Goal: Task Accomplishment & Management: Use online tool/utility

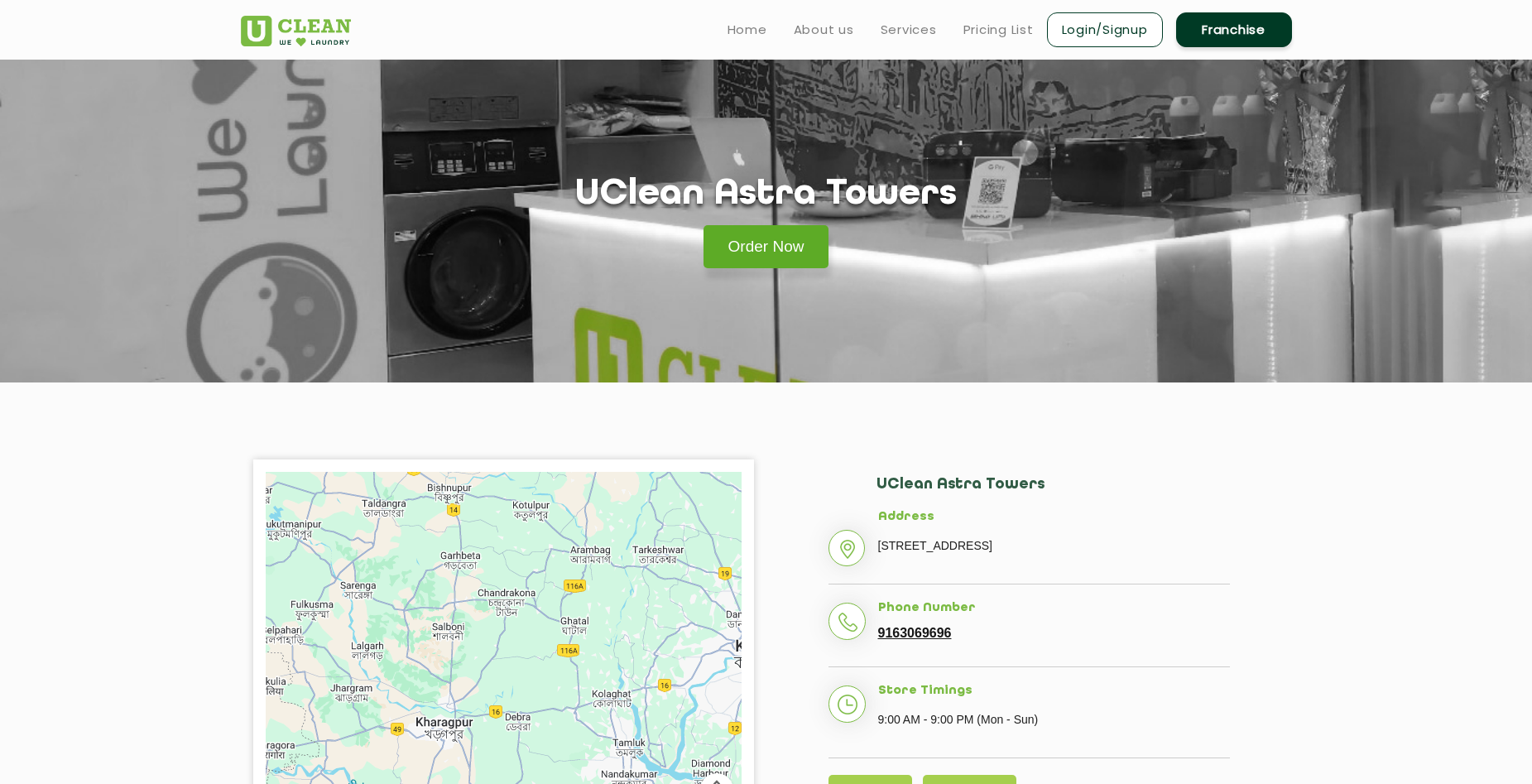
click at [805, 252] on link "Order Now" at bounding box center [767, 247] width 126 height 43
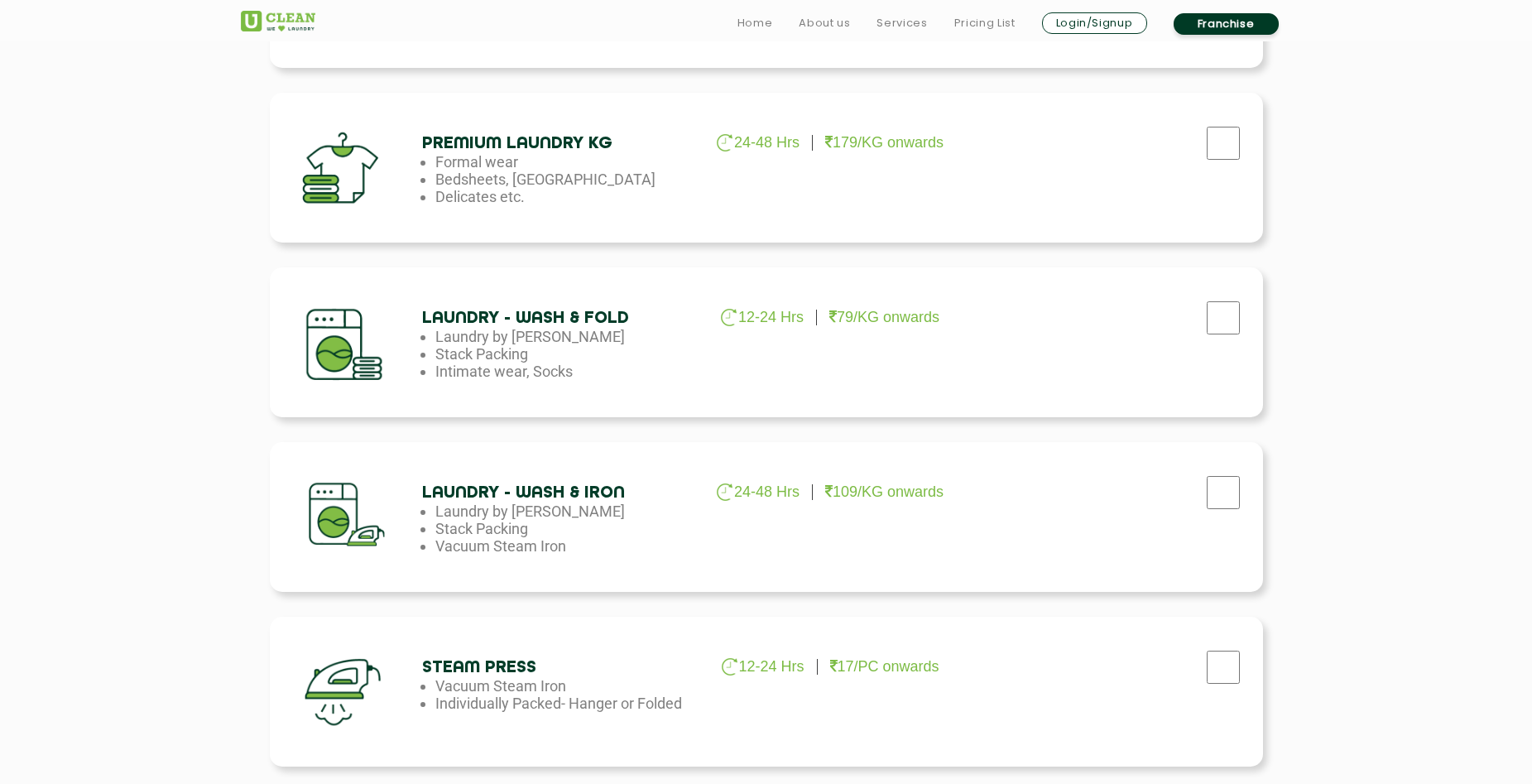
scroll to position [828, 0]
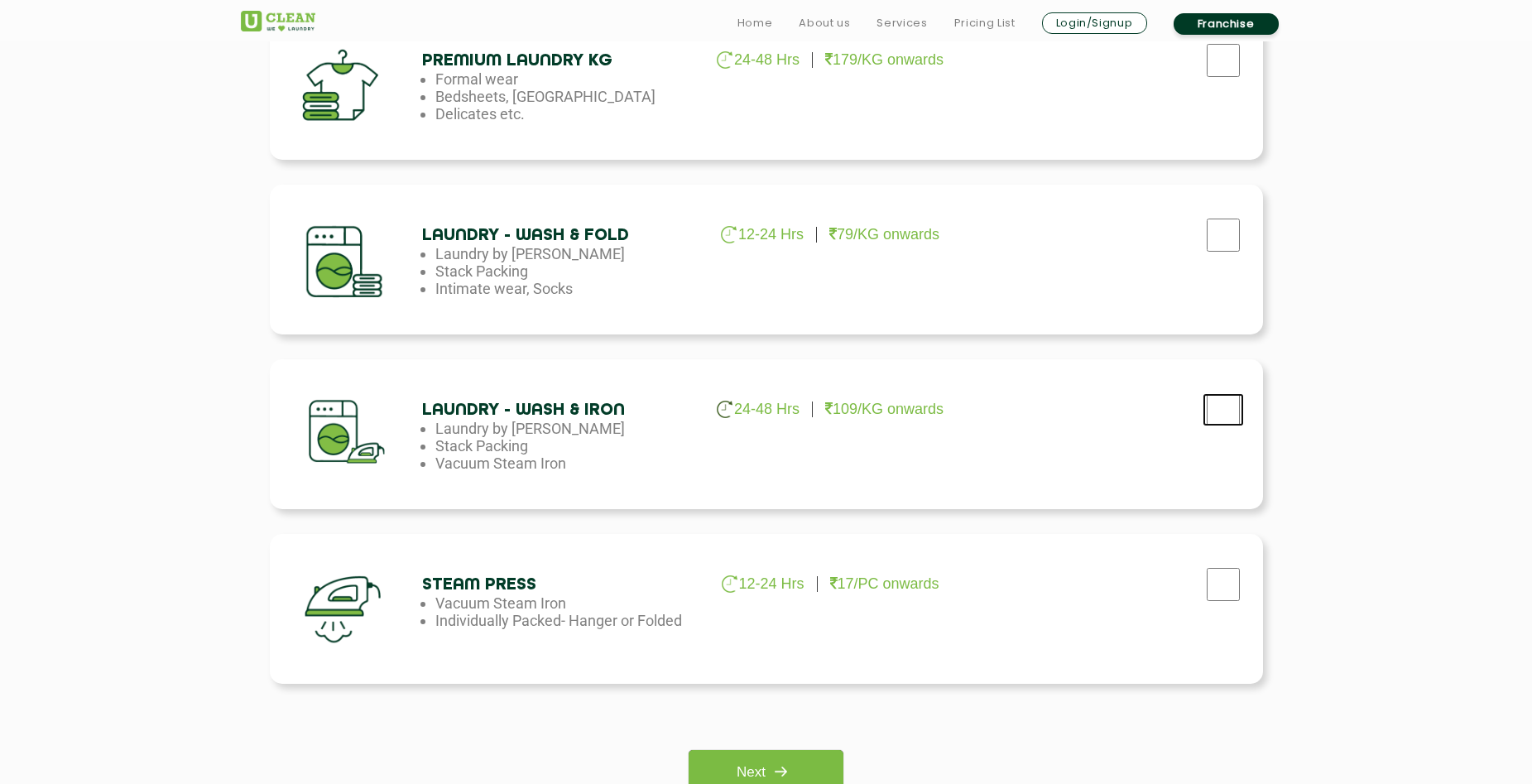
click at [1215, 407] on input "checkbox" at bounding box center [1223, 410] width 41 height 33
checkbox input "true"
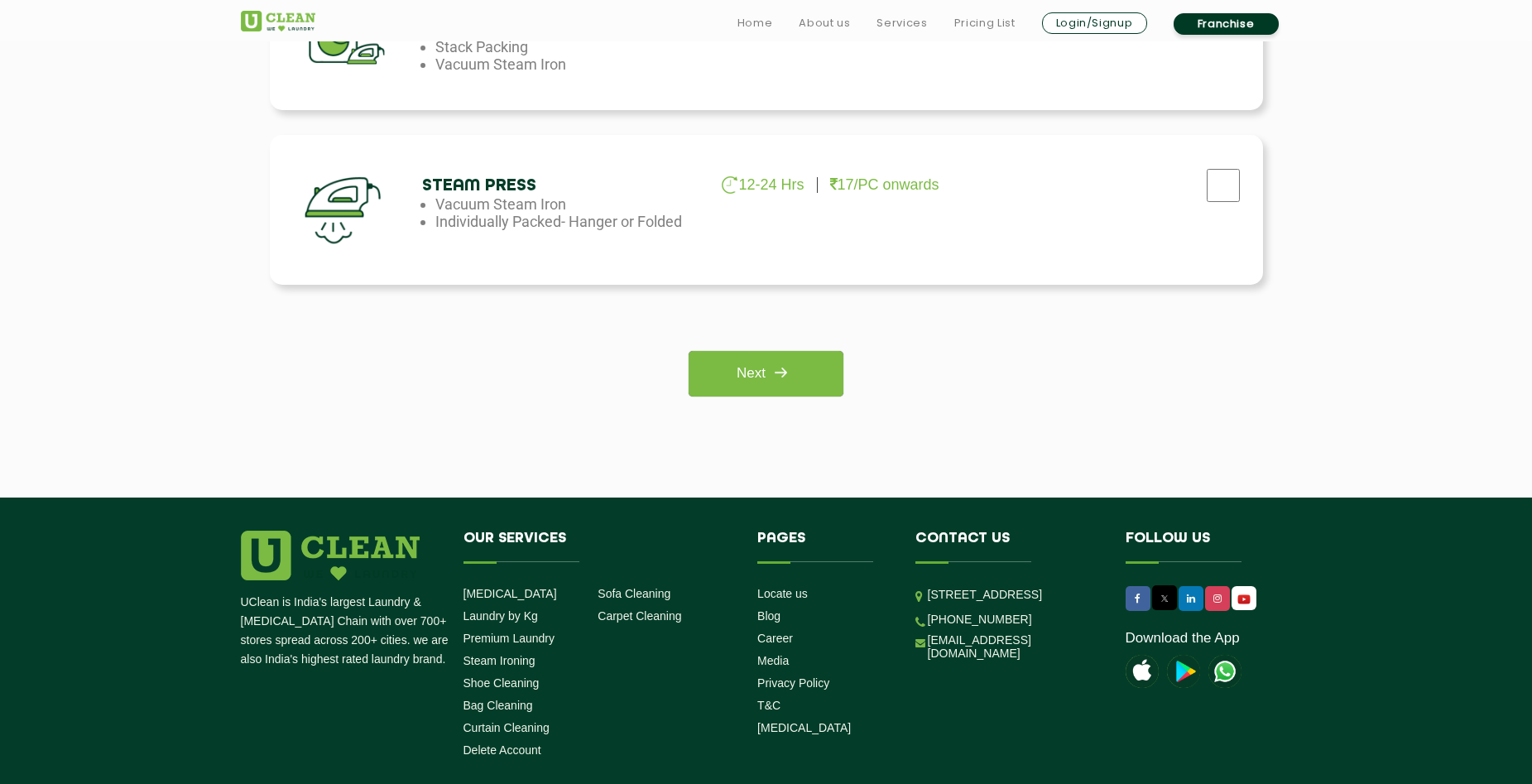
scroll to position [1242, 0]
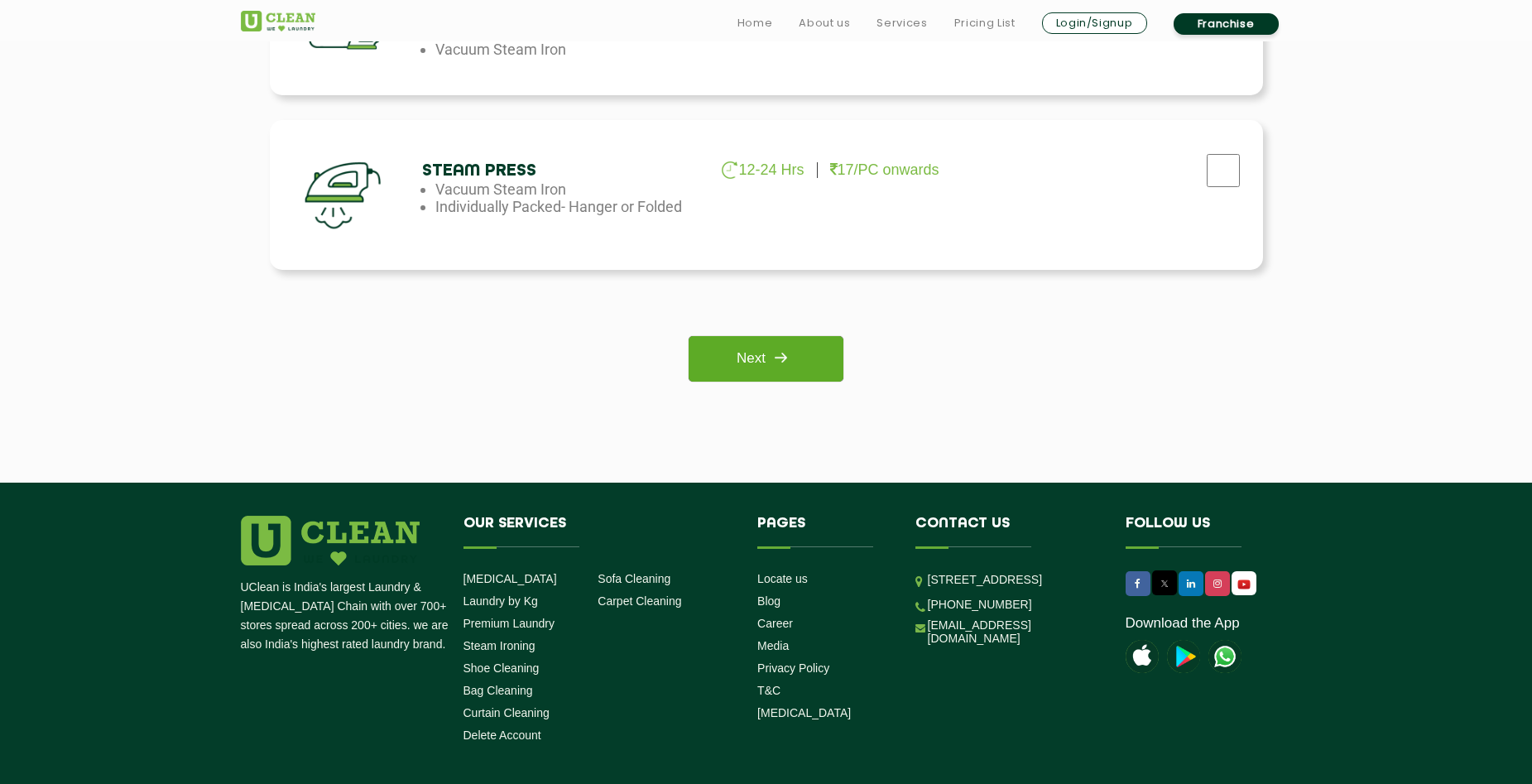
click at [782, 376] on link "Next" at bounding box center [766, 358] width 155 height 46
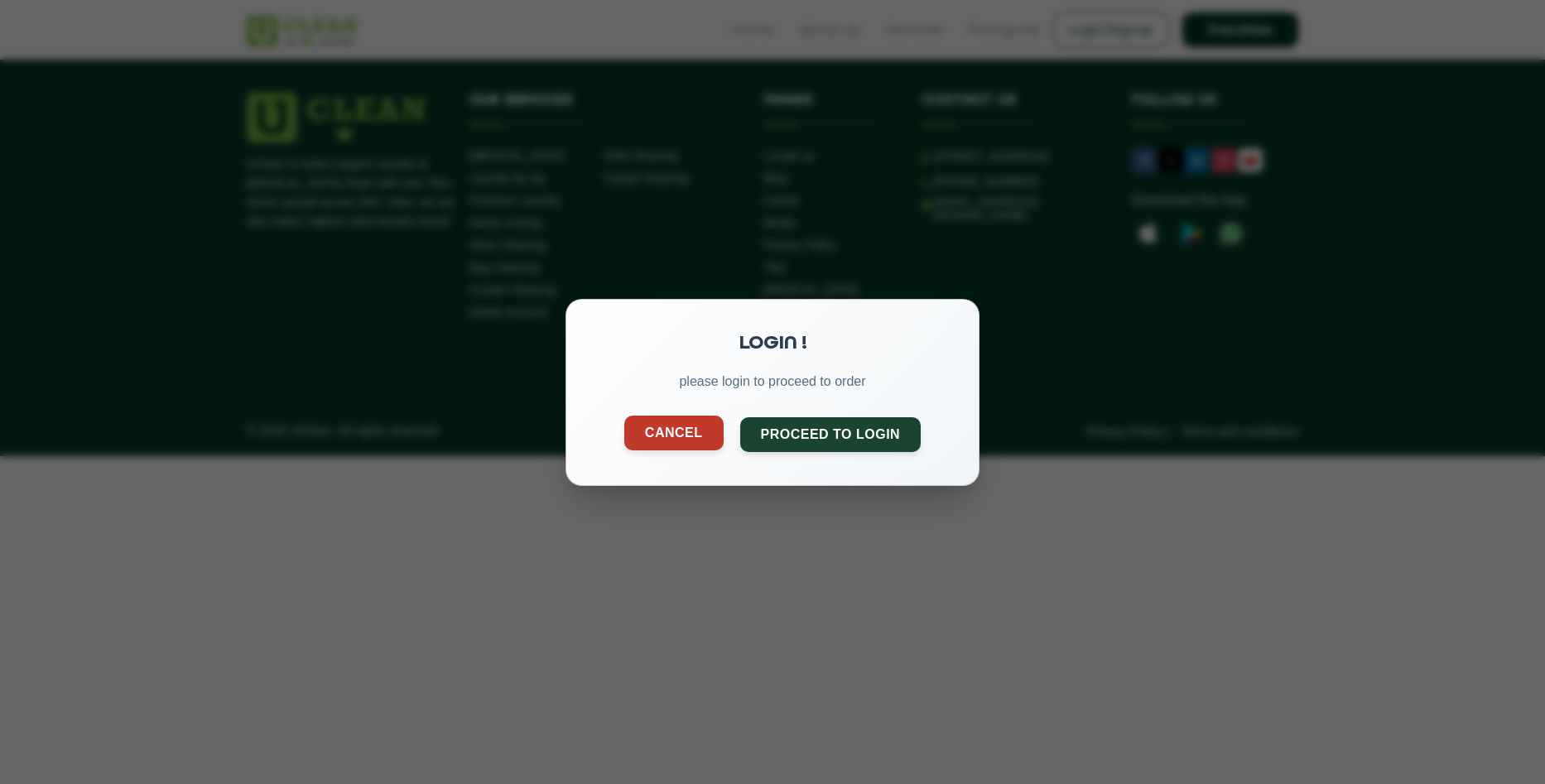
click at [715, 428] on button "Cancel" at bounding box center [673, 432] width 99 height 35
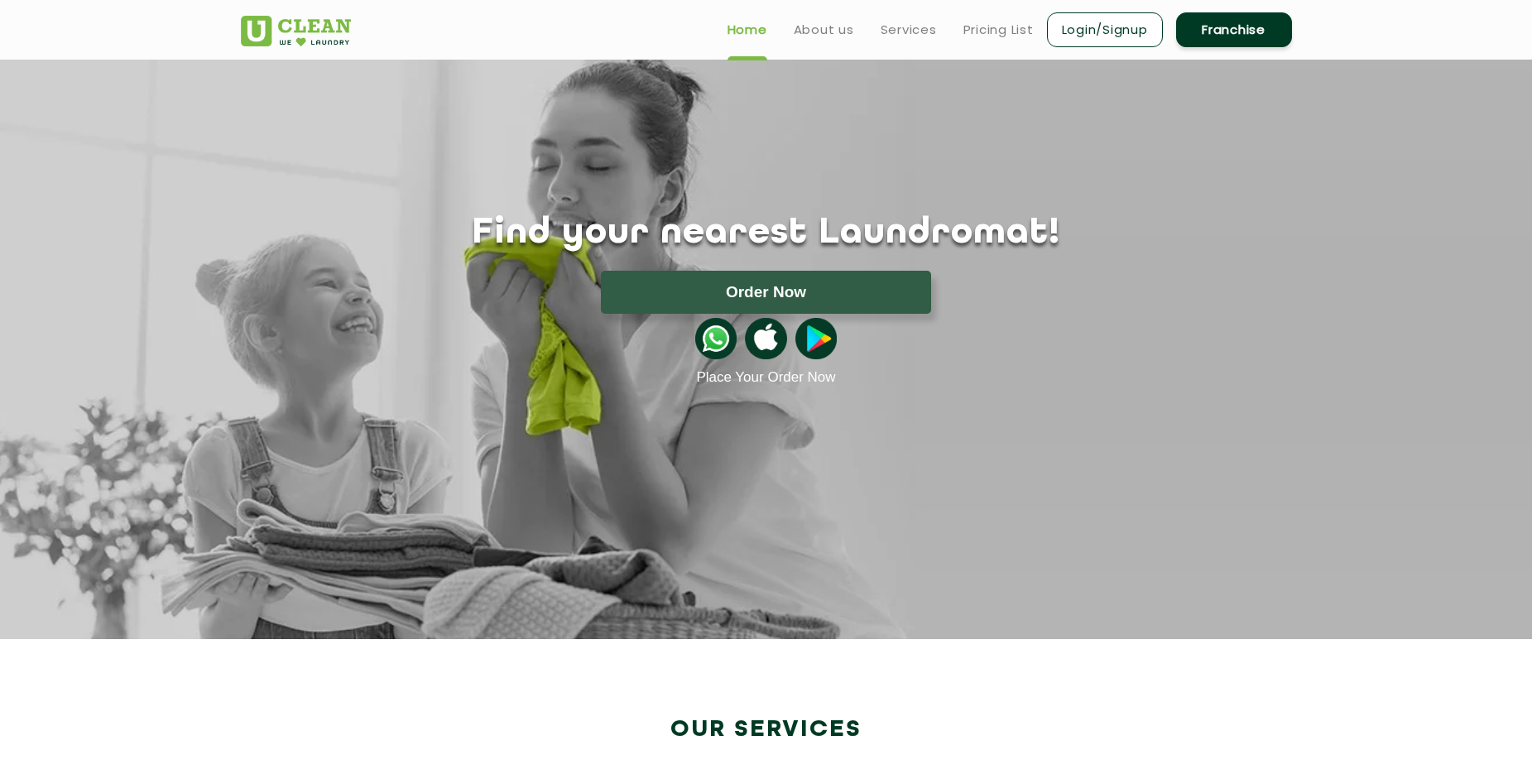
click at [720, 347] on img at bounding box center [716, 338] width 41 height 41
